Goal: Task Accomplishment & Management: Use online tool/utility

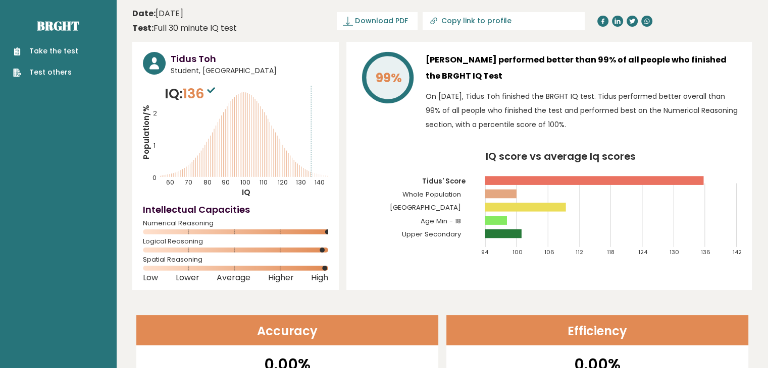
click at [47, 53] on link "Take the test" at bounding box center [45, 51] width 65 height 11
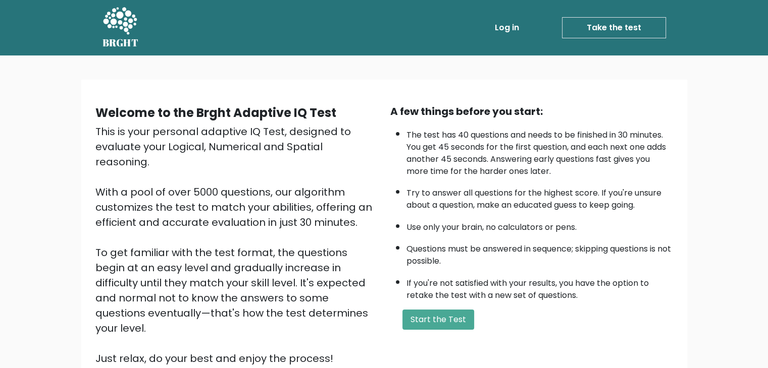
click at [519, 31] on link "Log in" at bounding box center [507, 28] width 32 height 20
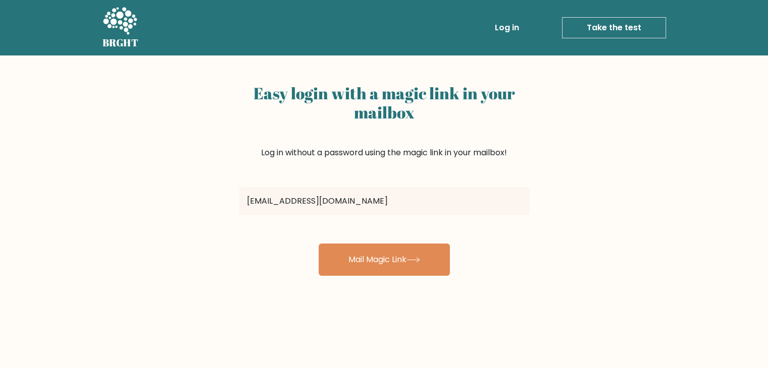
drag, startPoint x: 460, startPoint y: 207, endPoint x: 185, endPoint y: 155, distance: 280.5
click at [185, 155] on div "Easy login with a magic link in your mailbox Log in without a password using th…" at bounding box center [384, 247] width 768 height 383
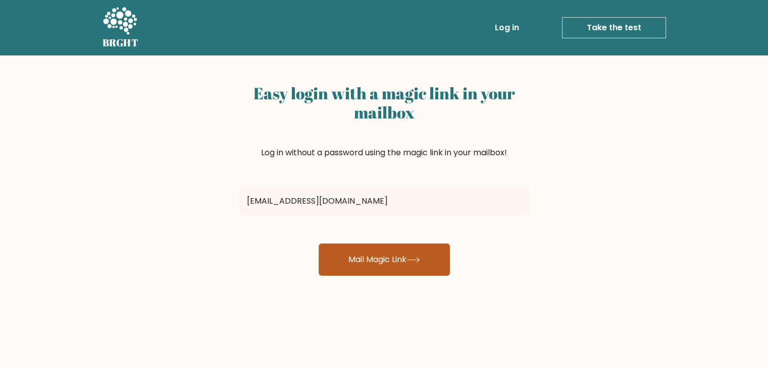
type input "[EMAIL_ADDRESS][DOMAIN_NAME]"
click at [352, 245] on button "Mail Magic Link" at bounding box center [383, 260] width 131 height 32
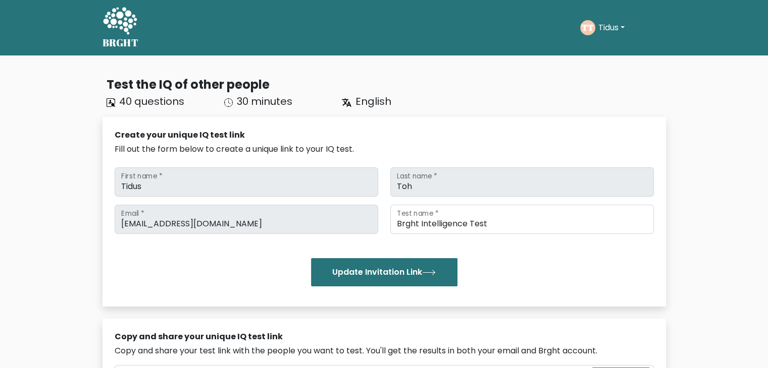
click at [604, 27] on button "Tidus" at bounding box center [611, 27] width 32 height 13
click at [602, 27] on button "Tidus" at bounding box center [611, 27] width 32 height 13
click at [603, 52] on link "Dashboard" at bounding box center [620, 49] width 80 height 16
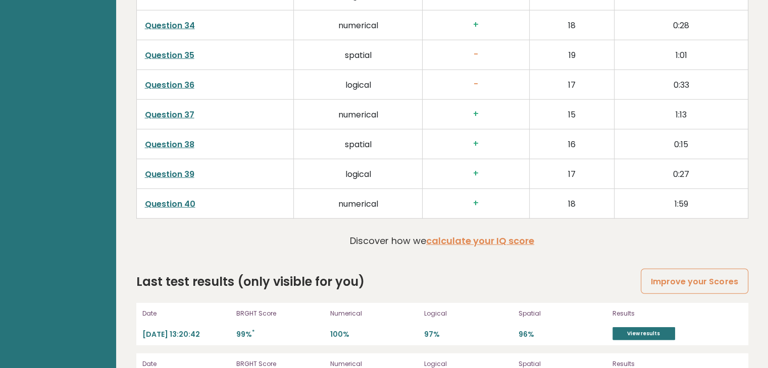
scroll to position [2679, 0]
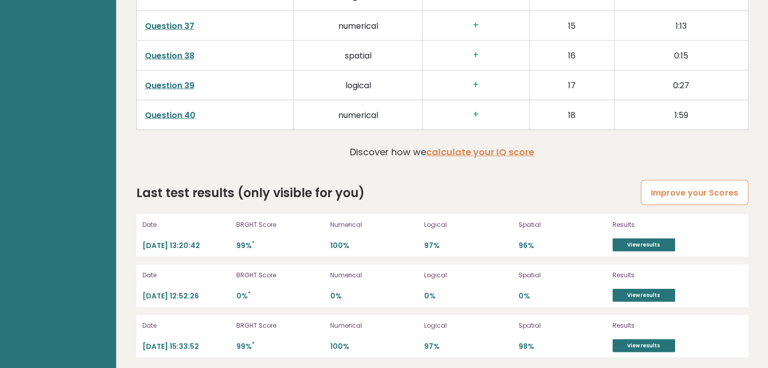
click at [724, 187] on link "Improve your Scores" at bounding box center [693, 193] width 107 height 26
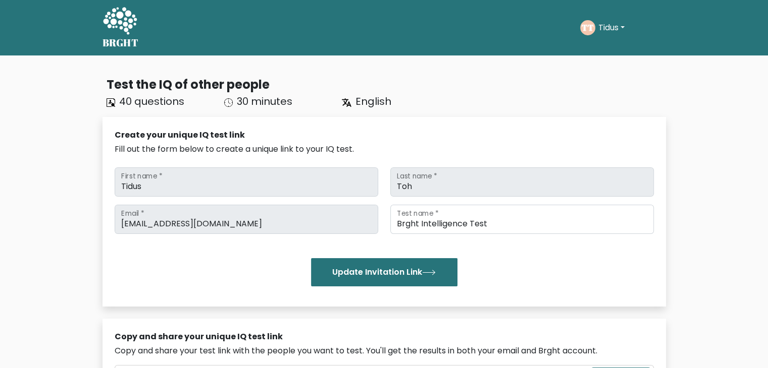
click at [610, 28] on button "Tidus" at bounding box center [611, 27] width 32 height 13
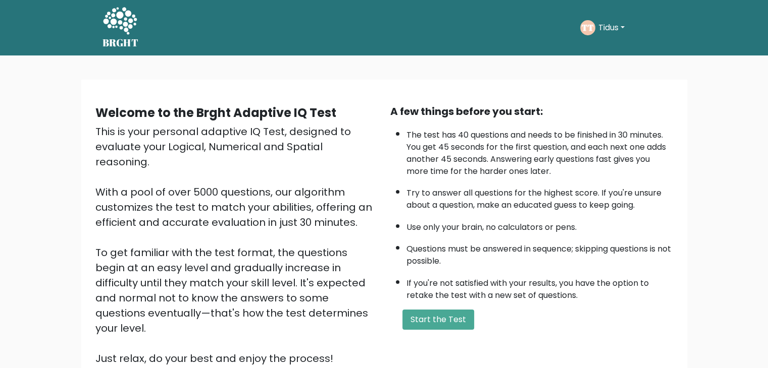
scroll to position [94, 0]
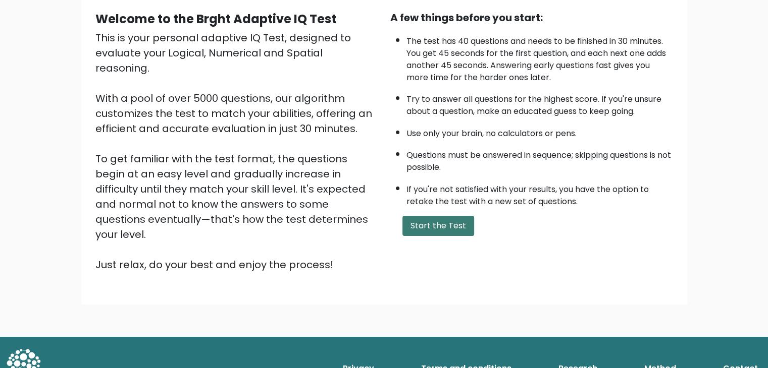
click at [430, 219] on button "Start the Test" at bounding box center [438, 226] width 72 height 20
